Goal: Use online tool/utility: Utilize a website feature to perform a specific function

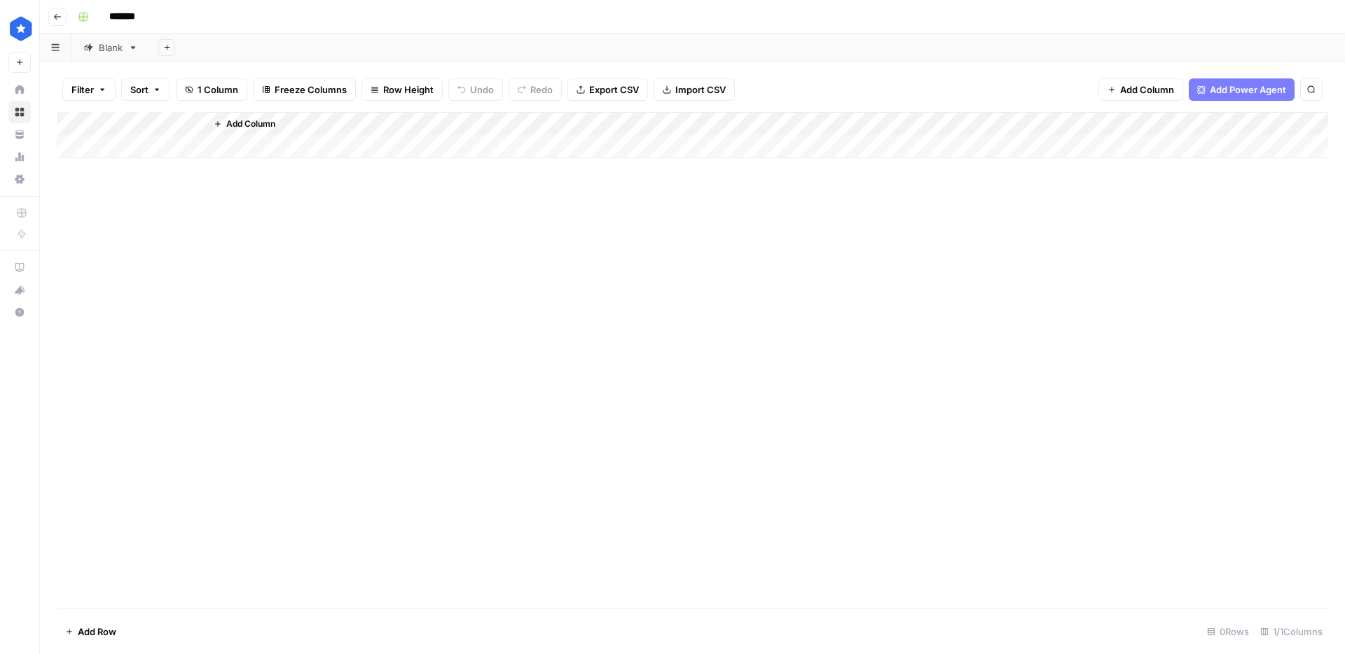
click at [127, 52] on link "Blank" at bounding box center [110, 48] width 78 height 28
click at [167, 268] on div "Add Column" at bounding box center [693, 360] width 1272 height 497
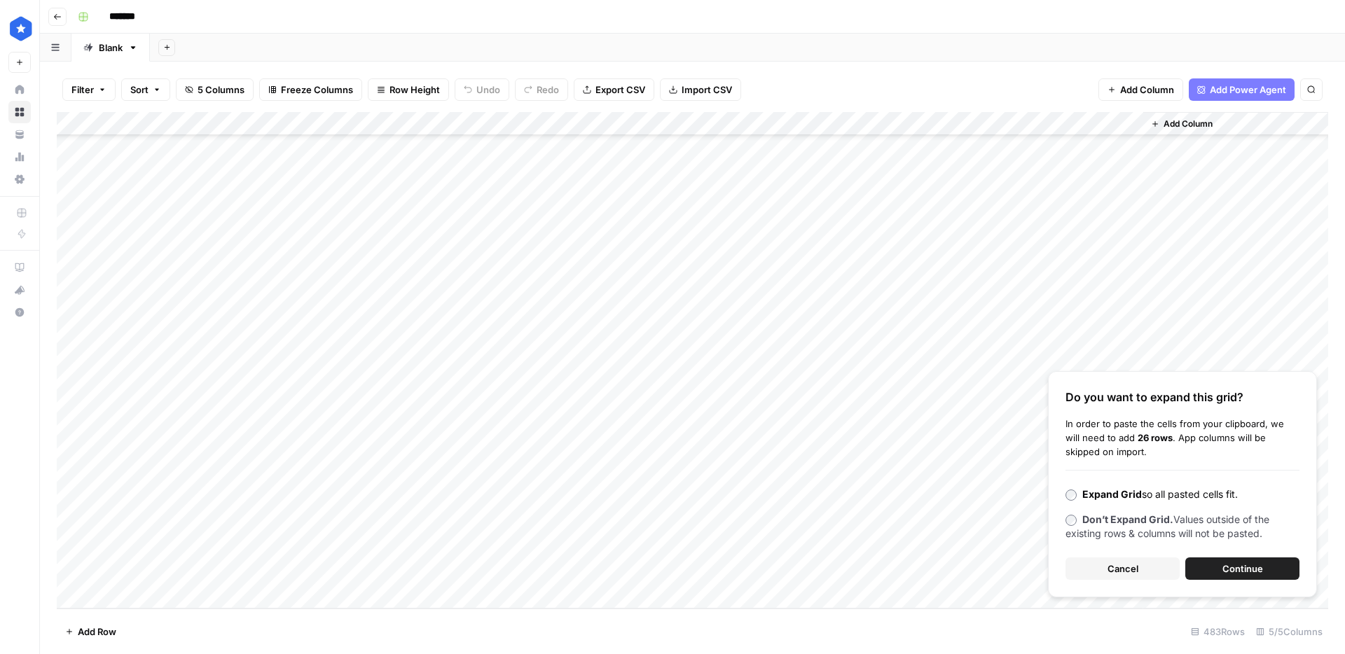
click at [1276, 565] on button "Continue" at bounding box center [1242, 569] width 114 height 22
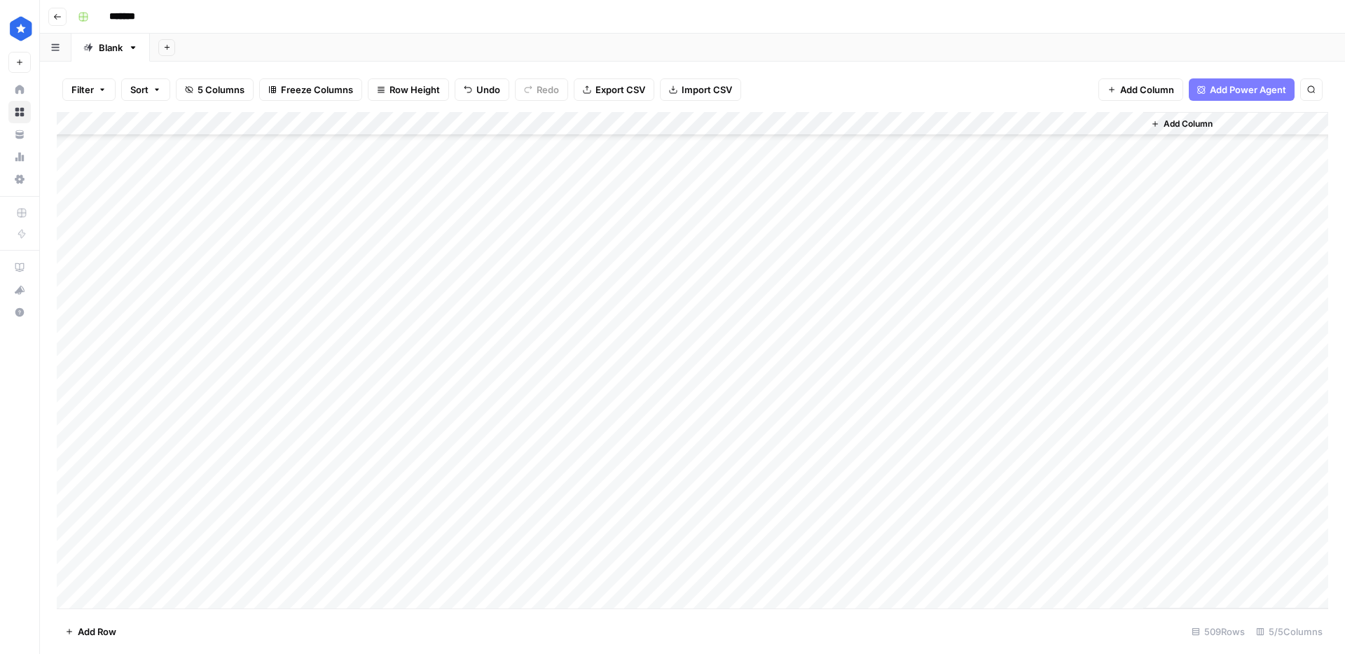
scroll to position [11213, 0]
click at [667, 411] on div "Add Column" at bounding box center [693, 360] width 1272 height 497
click at [668, 418] on div "Add Column" at bounding box center [693, 360] width 1272 height 497
click at [668, 418] on input "text" at bounding box center [716, 420] width 122 height 13
click at [671, 491] on button "Buyers guide" at bounding box center [694, 494] width 69 height 17
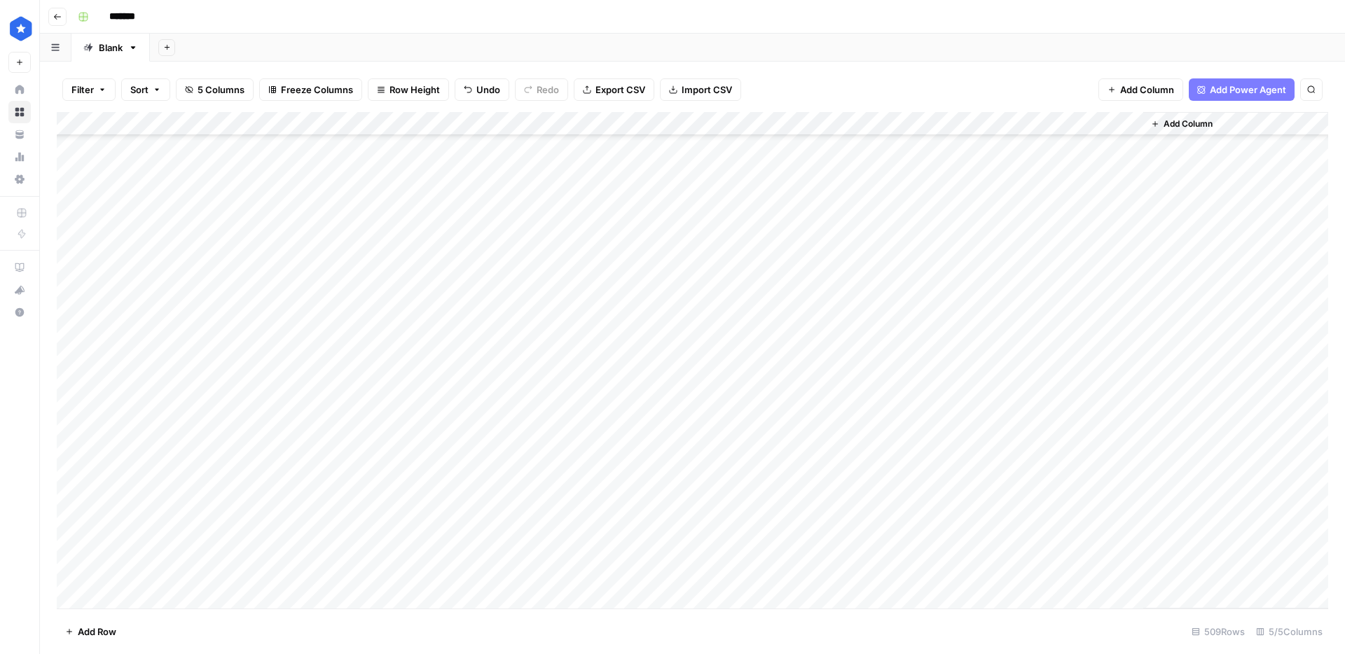
click at [703, 439] on div "Add Column" at bounding box center [693, 360] width 1272 height 497
click at [673, 462] on div "Add Column" at bounding box center [693, 360] width 1272 height 497
click at [673, 488] on div "Add Column" at bounding box center [693, 360] width 1272 height 497
click at [659, 177] on div "Add Column" at bounding box center [693, 360] width 1272 height 497
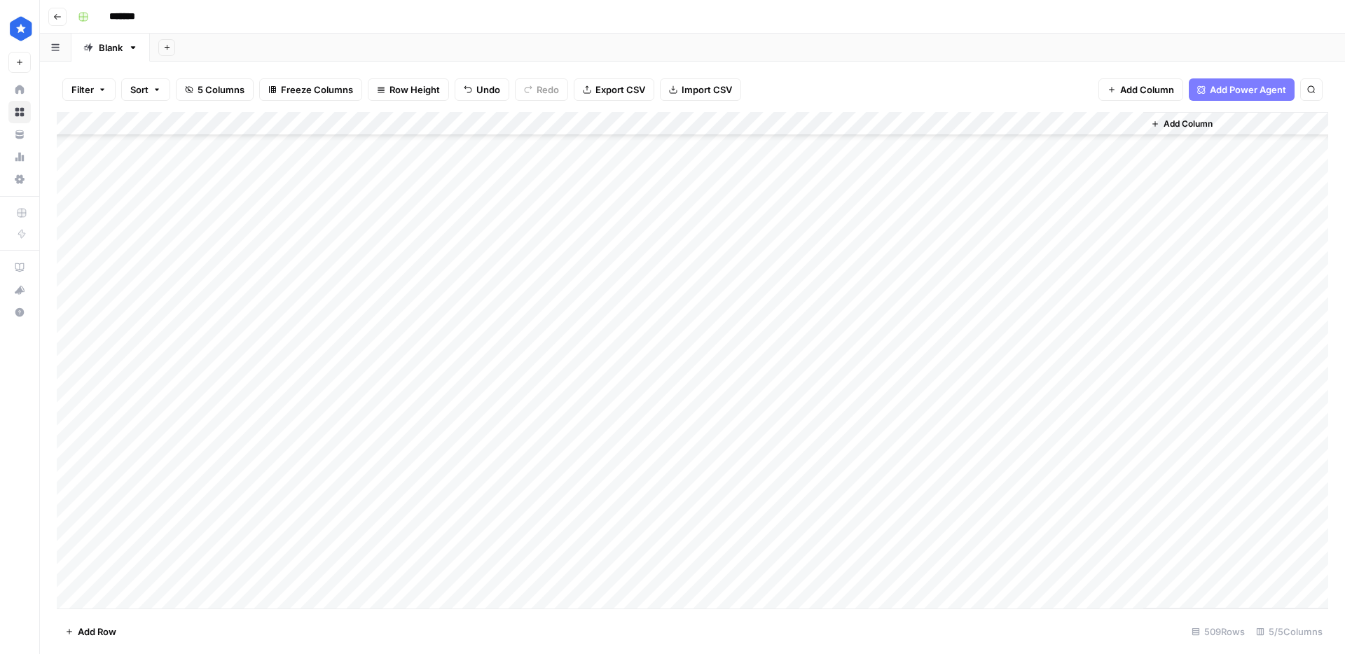
click at [670, 161] on div "Add Column" at bounding box center [693, 360] width 1272 height 497
click at [663, 266] on div "Add Column" at bounding box center [693, 360] width 1272 height 497
click at [662, 273] on div "Add Column" at bounding box center [693, 360] width 1272 height 497
drag, startPoint x: 761, startPoint y: 290, endPoint x: 698, endPoint y: 570, distance: 287.1
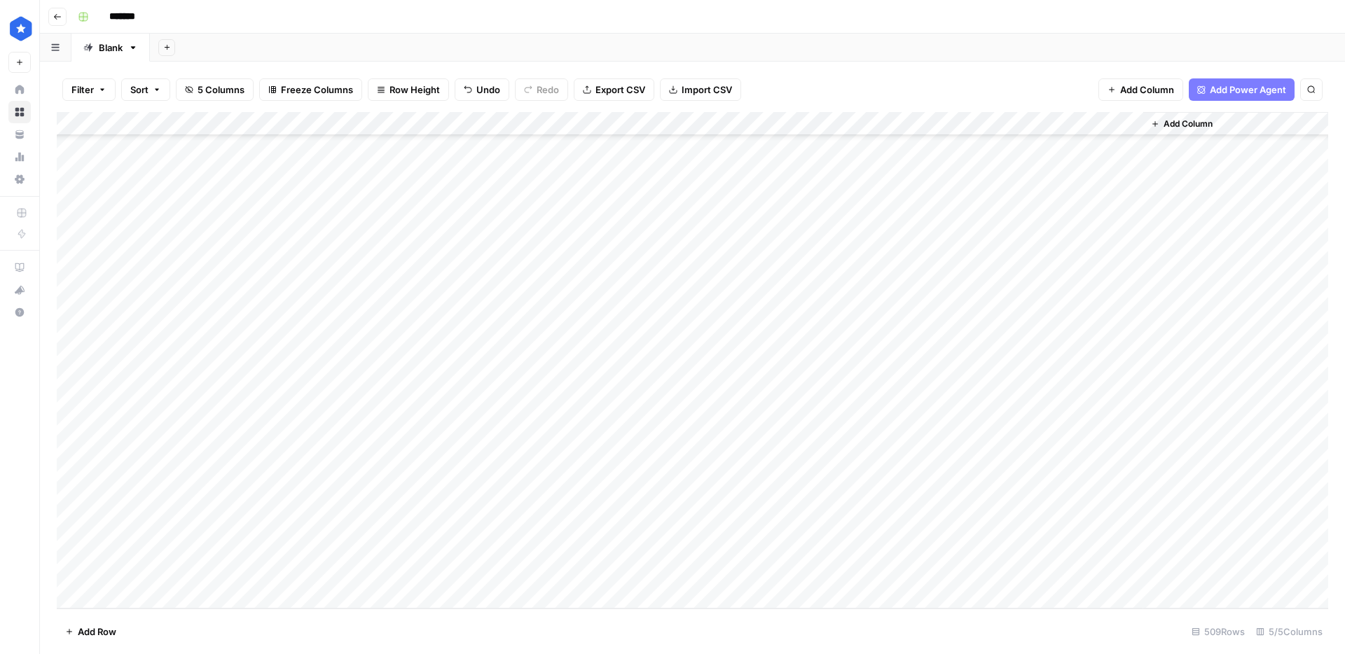
click at [701, 567] on div "Add Column" at bounding box center [693, 360] width 1272 height 497
click at [130, 595] on div "Add Column" at bounding box center [693, 360] width 1272 height 497
click at [130, 599] on div "Add Column" at bounding box center [693, 360] width 1272 height 497
click at [209, 528] on div "Add Column" at bounding box center [693, 360] width 1272 height 497
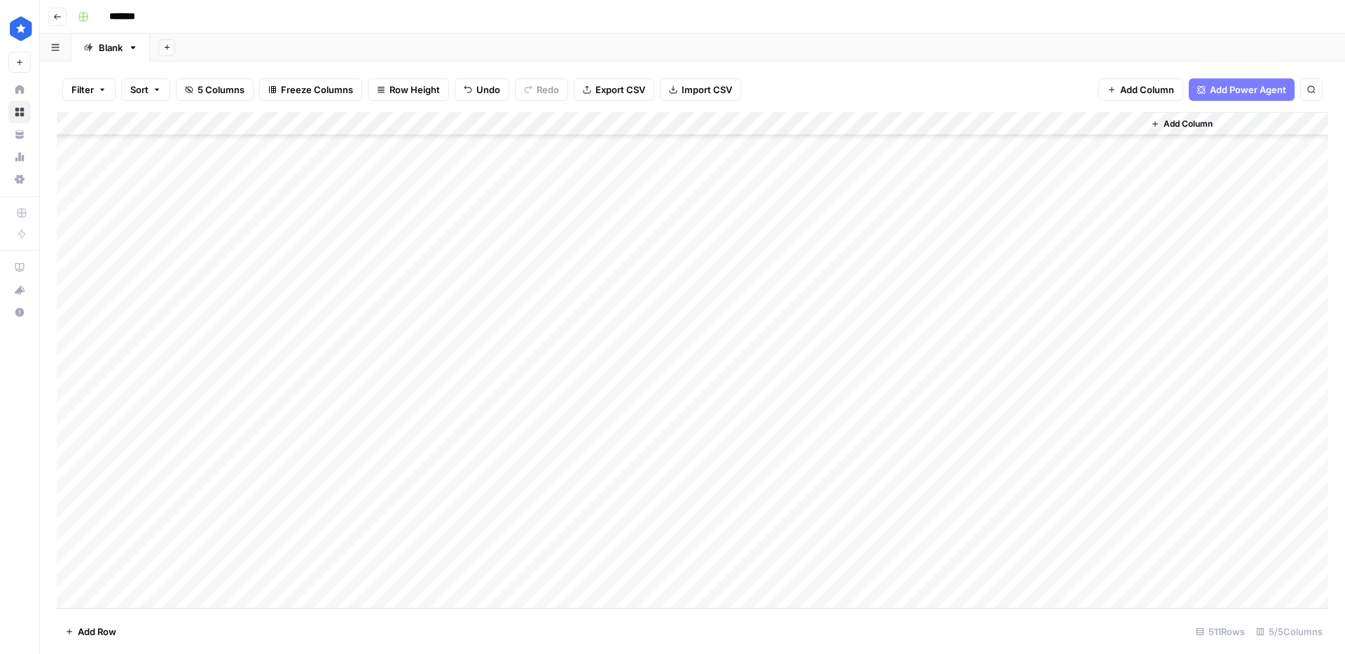
drag, startPoint x: 413, startPoint y: 540, endPoint x: 413, endPoint y: 550, distance: 9.8
click at [412, 540] on div "Add Column" at bounding box center [693, 360] width 1272 height 497
click at [413, 550] on div "Add Column" at bounding box center [693, 360] width 1272 height 497
type textarea "**********"
click at [701, 558] on div "Add Column" at bounding box center [693, 360] width 1272 height 497
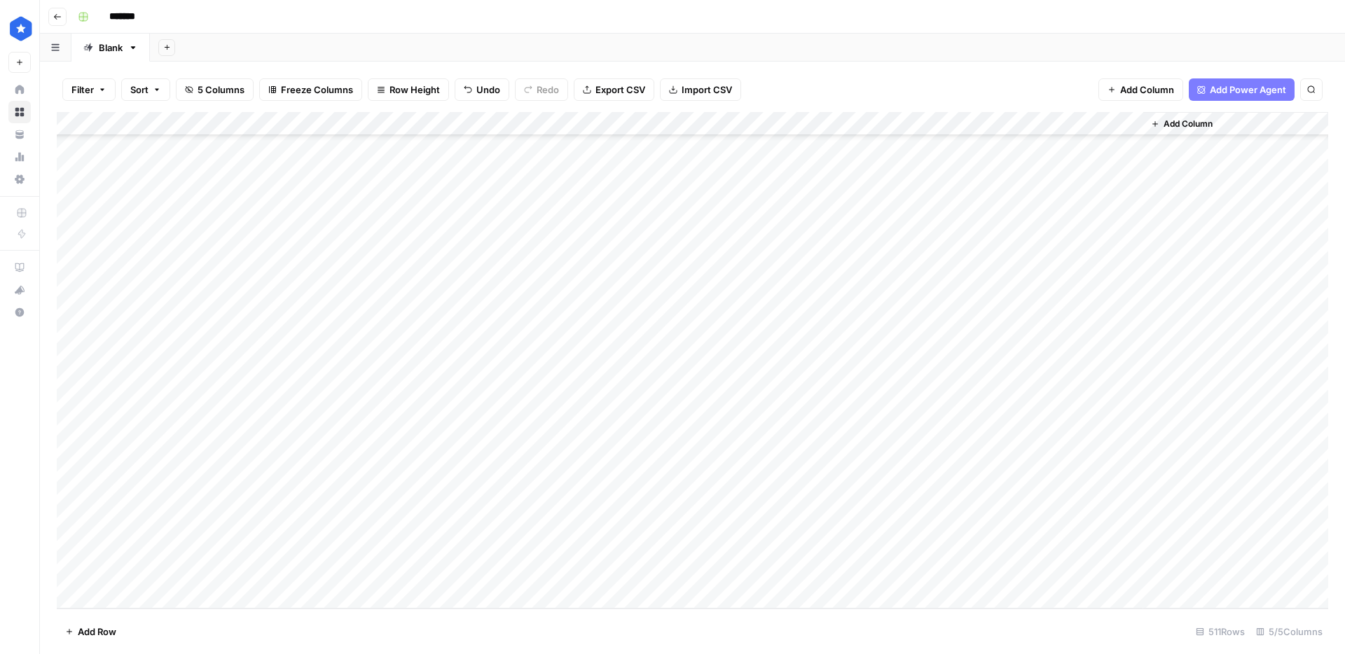
click at [357, 575] on div "Add Column" at bounding box center [693, 360] width 1272 height 497
type textarea "**********"
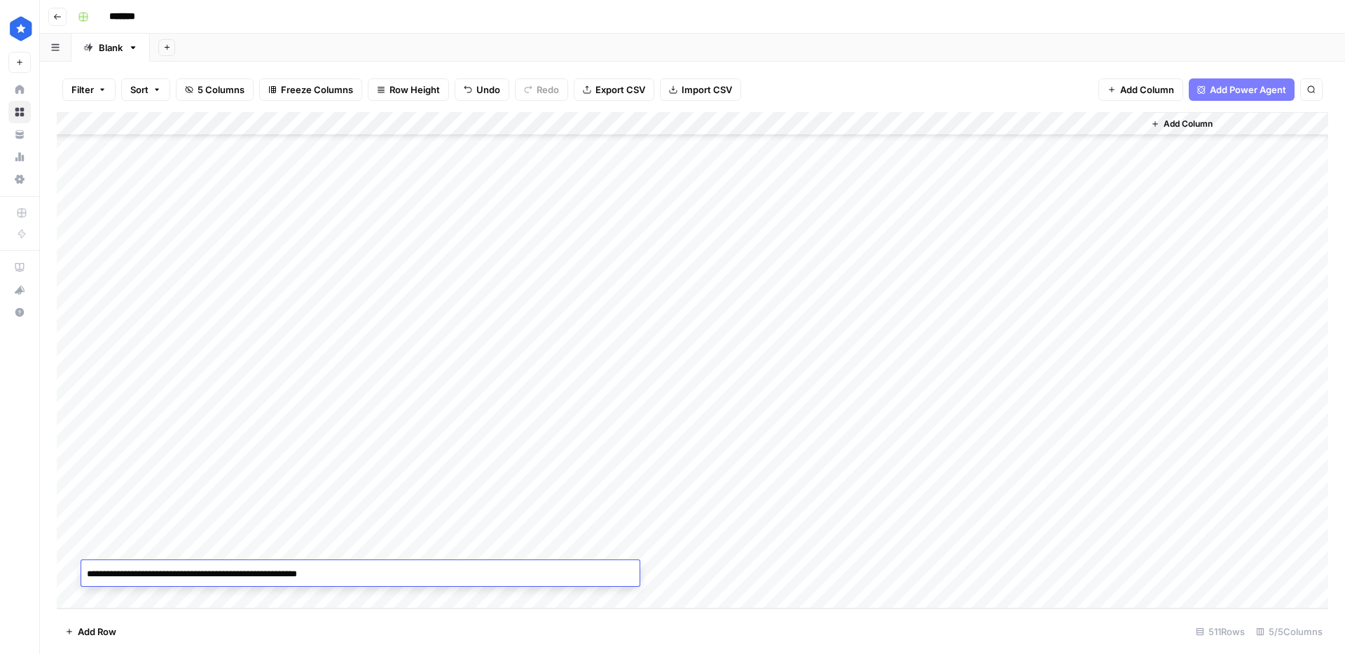
click at [650, 561] on div "Add Column" at bounding box center [693, 360] width 1272 height 497
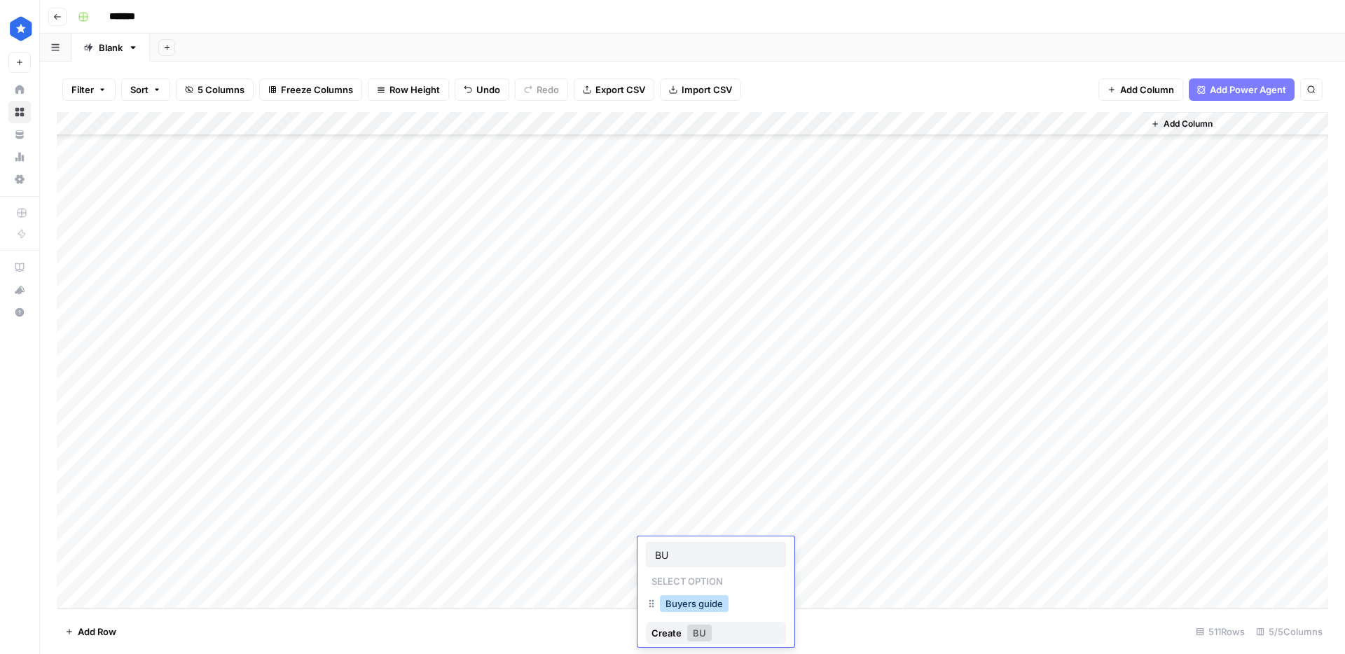
type input "BU"
click at [670, 603] on button "Buyers guide" at bounding box center [694, 604] width 69 height 17
click at [684, 572] on div "Add Column" at bounding box center [693, 360] width 1272 height 497
click at [864, 124] on div "Add Column" at bounding box center [693, 360] width 1272 height 497
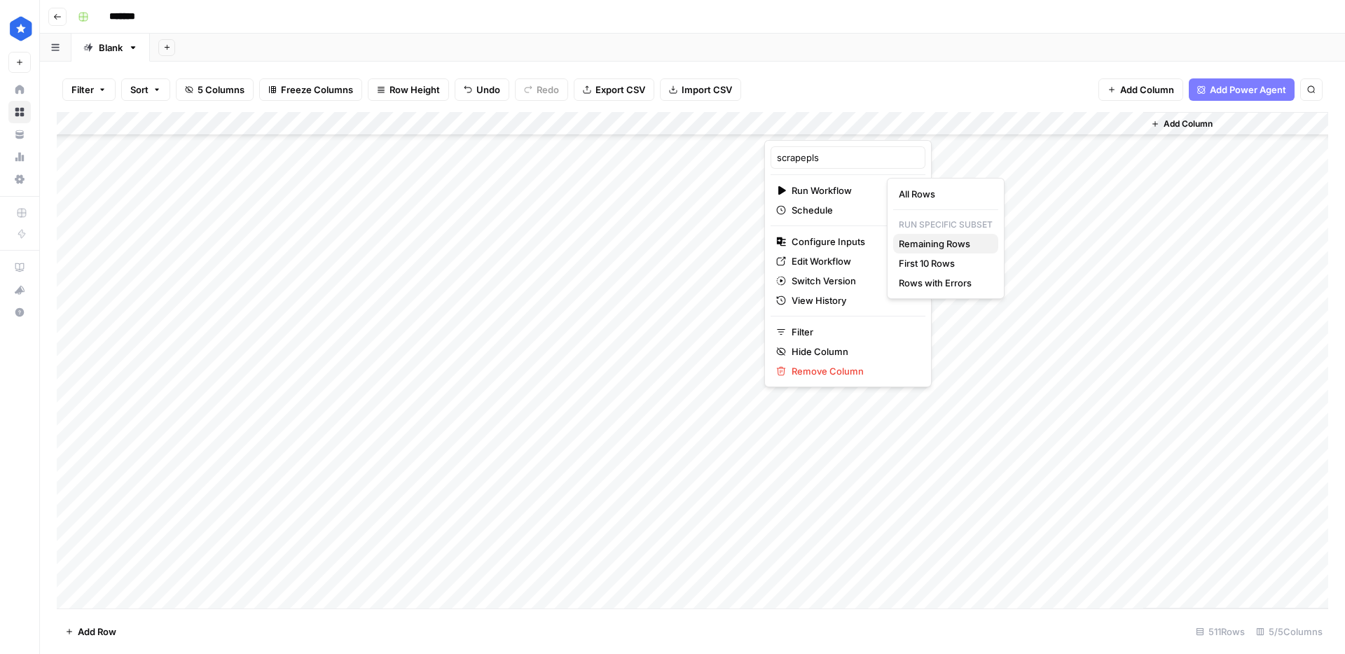
click at [972, 249] on button "Remaining Rows" at bounding box center [945, 244] width 105 height 20
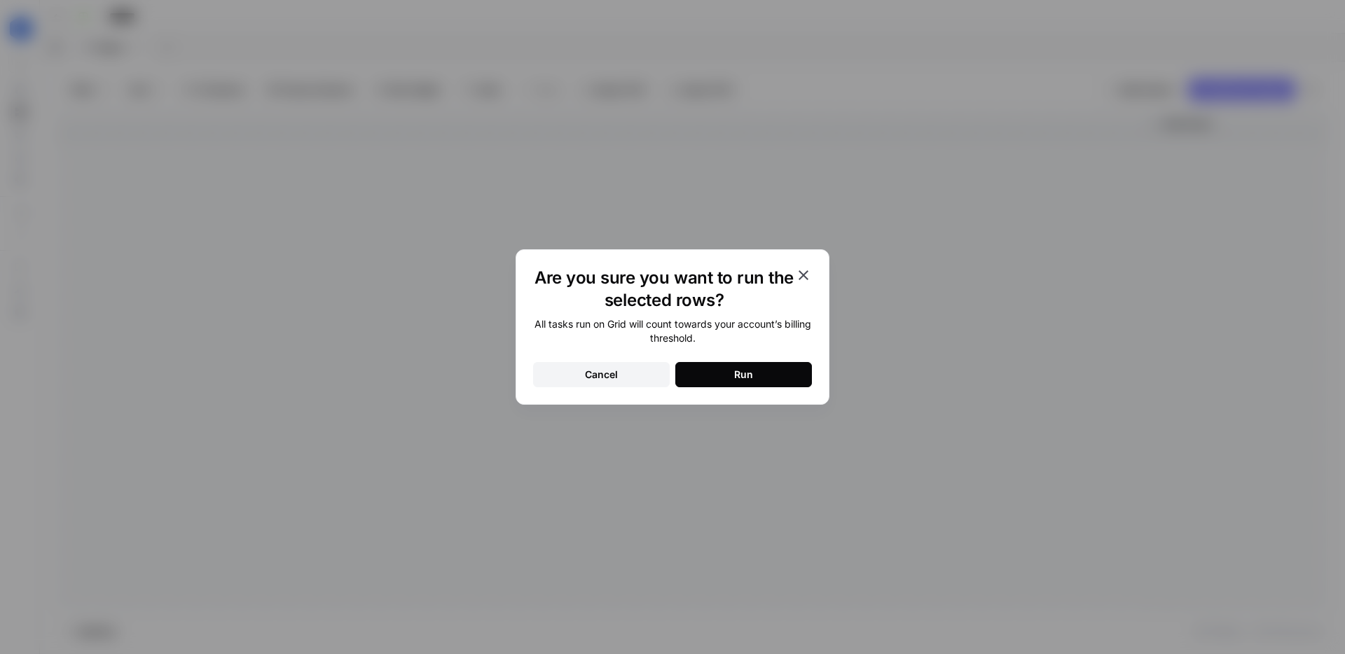
click at [764, 371] on button "Run" at bounding box center [743, 374] width 137 height 25
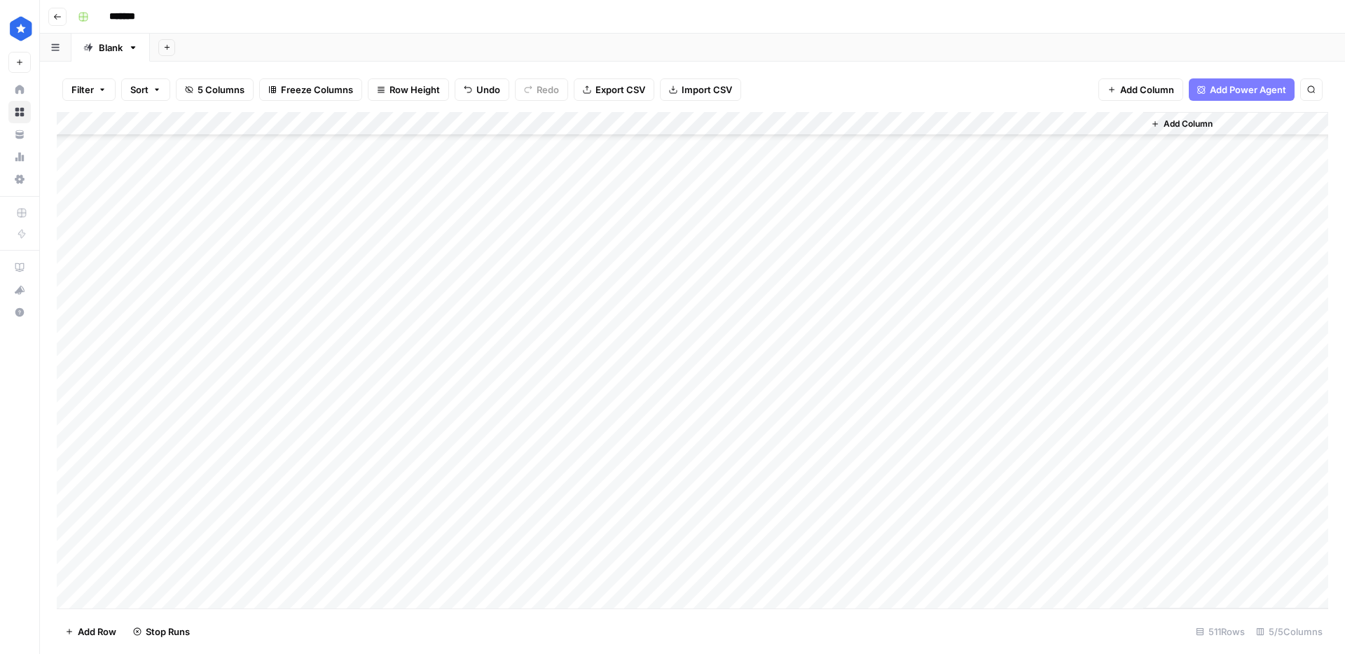
scroll to position [9990, 0]
click at [963, 355] on div "Add Column" at bounding box center [693, 360] width 1272 height 497
click at [936, 399] on div "Add Column" at bounding box center [693, 360] width 1272 height 497
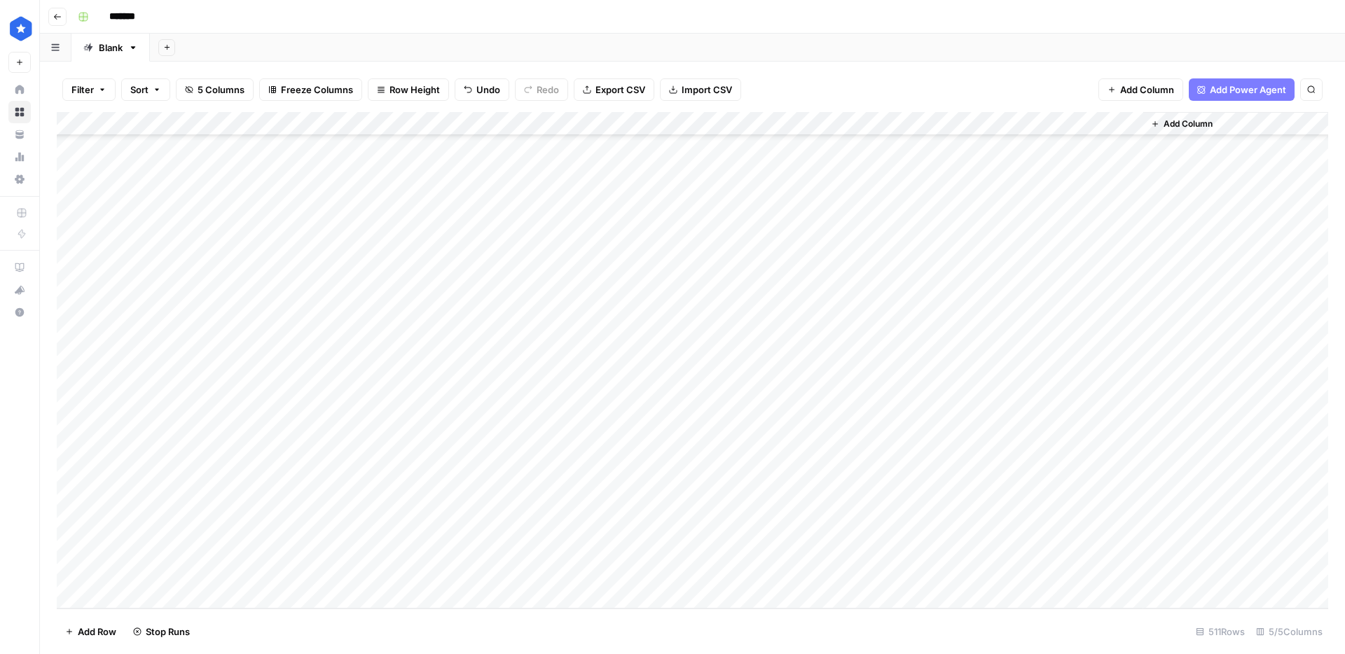
drag, startPoint x: 949, startPoint y: 365, endPoint x: 929, endPoint y: 459, distance: 95.9
click at [929, 459] on div "Add Column" at bounding box center [693, 360] width 1272 height 497
click at [406, 382] on div "Add Column" at bounding box center [693, 360] width 1272 height 497
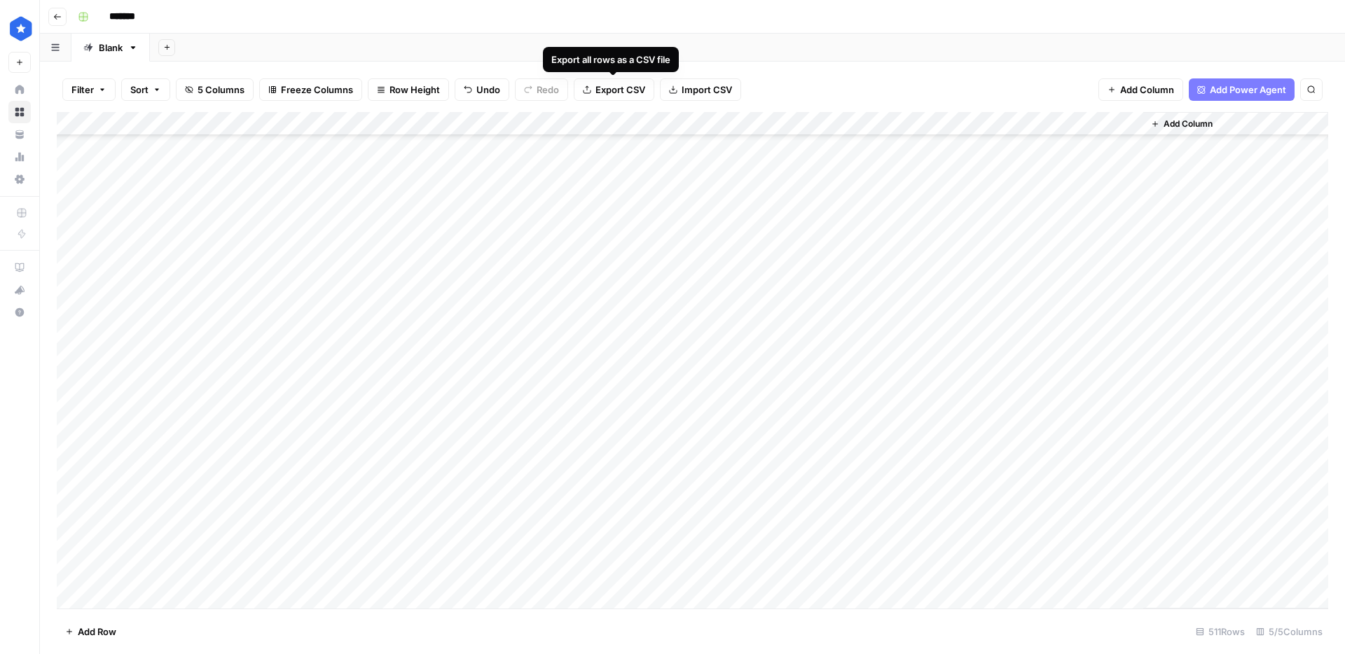
click at [620, 91] on span "Export CSV" at bounding box center [621, 90] width 50 height 14
drag, startPoint x: 535, startPoint y: 350, endPoint x: 923, endPoint y: 455, distance: 402.6
click at [923, 455] on div "Add Column" at bounding box center [693, 360] width 1272 height 497
drag, startPoint x: 456, startPoint y: 202, endPoint x: 1030, endPoint y: 261, distance: 576.8
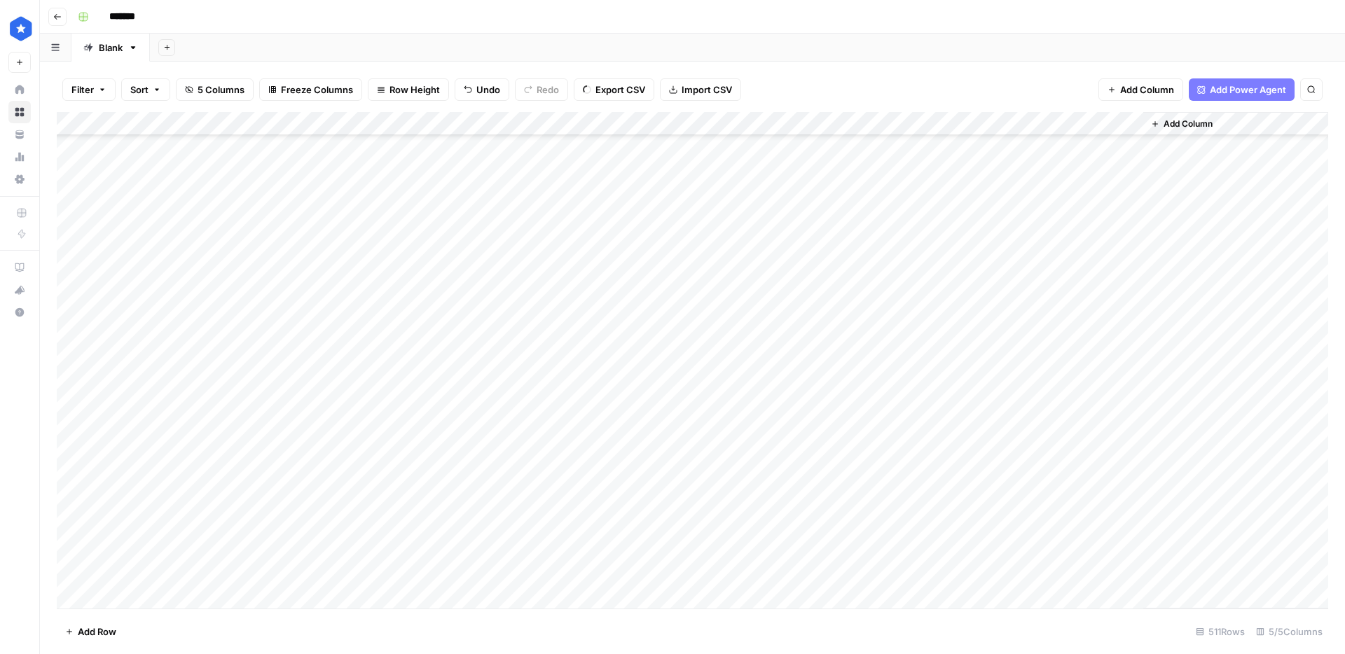
click at [1030, 261] on div "Add Column" at bounding box center [693, 360] width 1272 height 497
click at [396, 222] on div "Add Column" at bounding box center [693, 360] width 1272 height 497
drag, startPoint x: 380, startPoint y: 238, endPoint x: 1044, endPoint y: 566, distance: 740.4
click at [1044, 566] on div "Add Column" at bounding box center [693, 360] width 1272 height 497
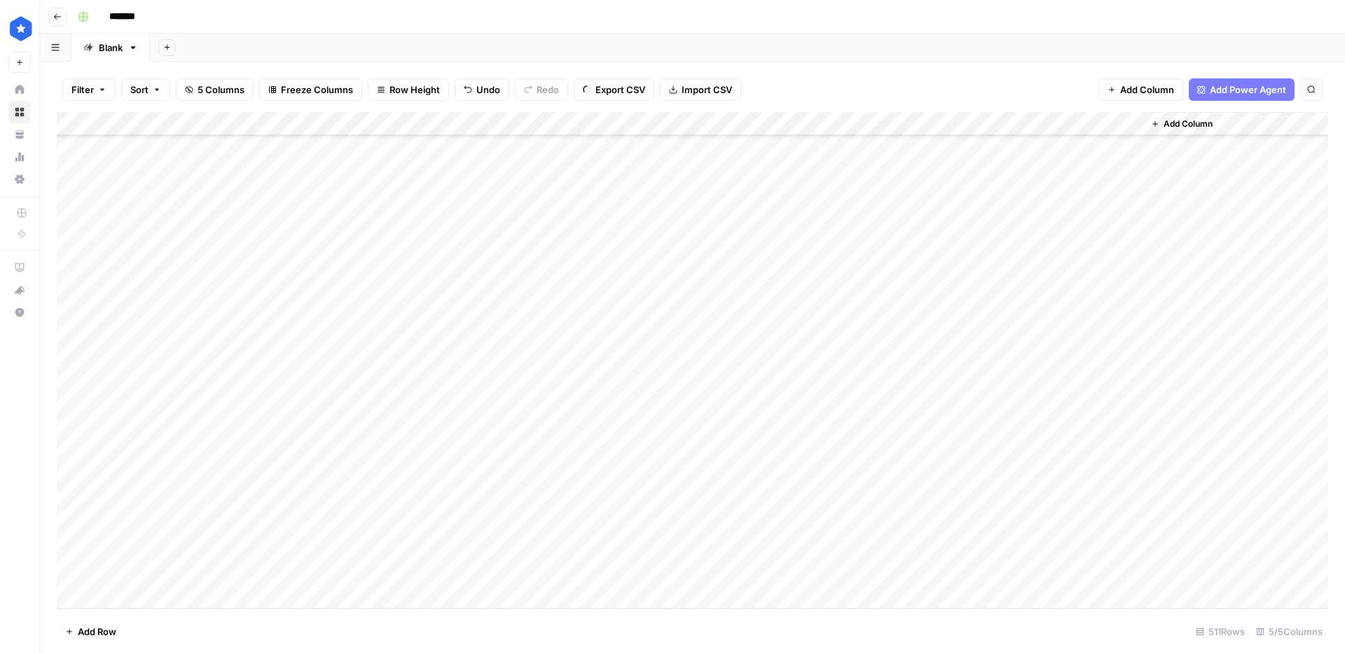
scroll to position [11715, 0]
